Goal: Task Accomplishment & Management: Complete application form

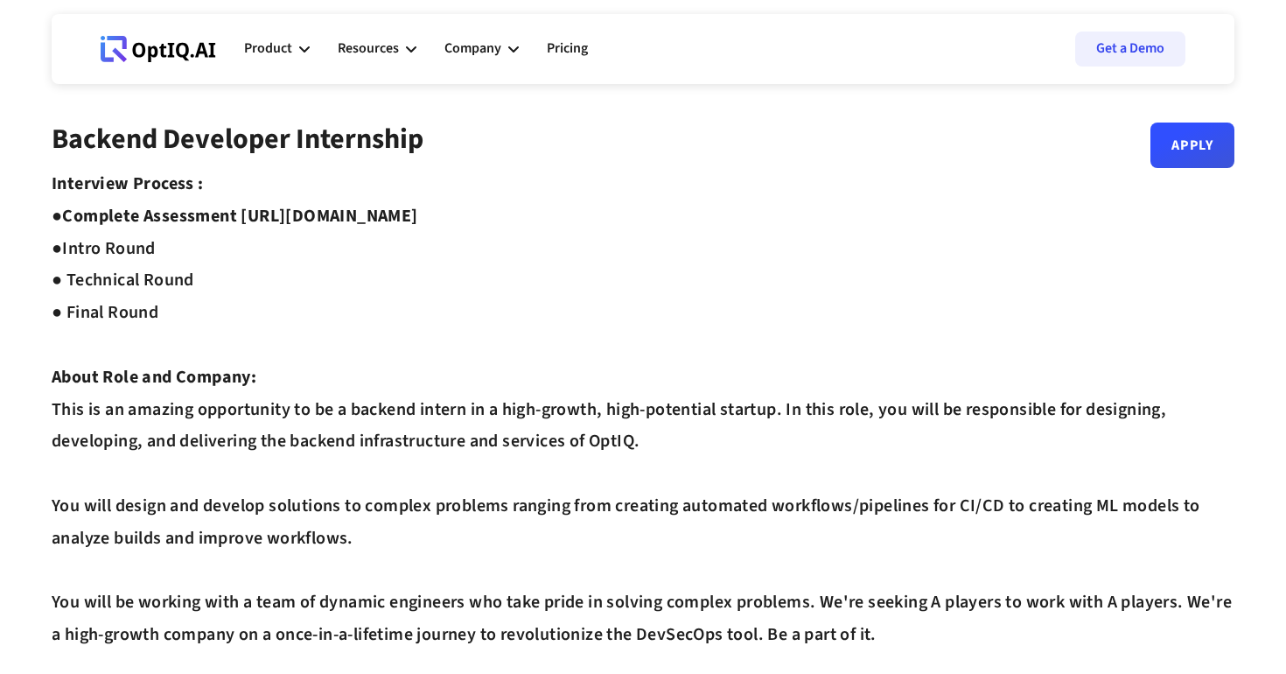
click at [150, 59] on icon at bounding box center [153, 54] width 10 height 16
drag, startPoint x: 249, startPoint y: 214, endPoint x: 558, endPoint y: 216, distance: 308.8
copy strong "[URL][DOMAIN_NAME]"
click at [1202, 144] on link "Apply" at bounding box center [1192, 137] width 84 height 45
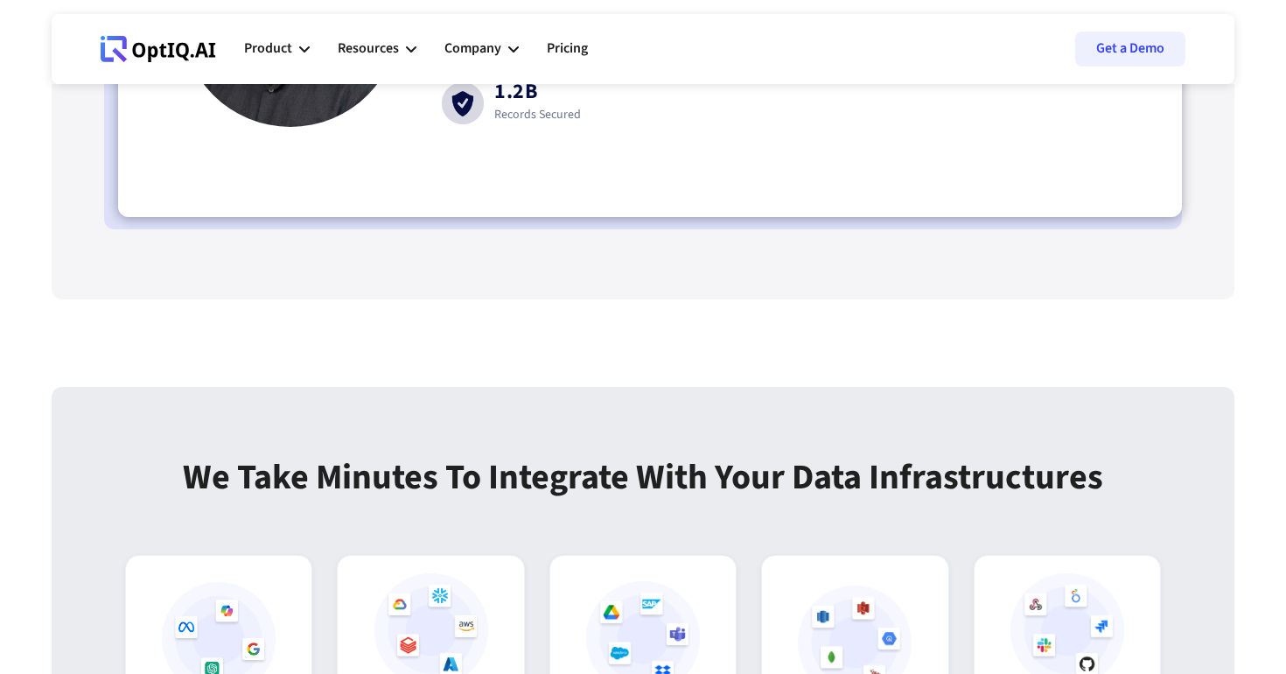
scroll to position [5882, 0]
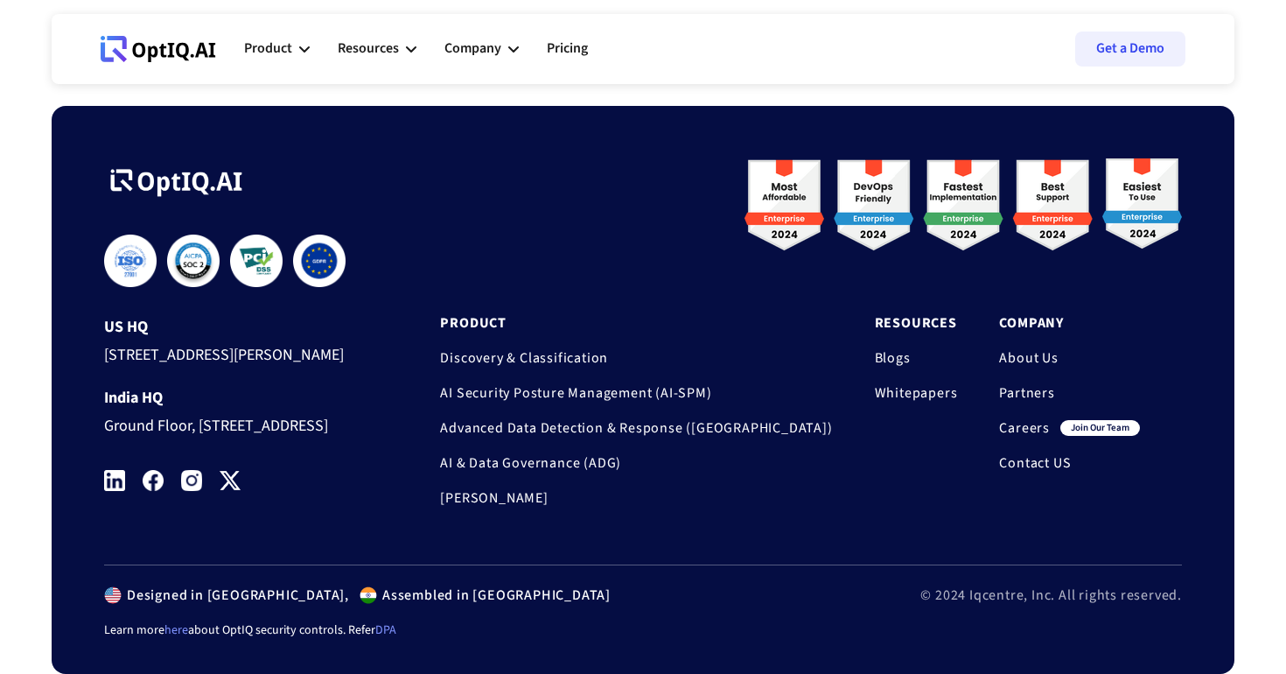
click at [114, 481] on img at bounding box center [114, 480] width 21 height 21
